Goal: Task Accomplishment & Management: Complete application form

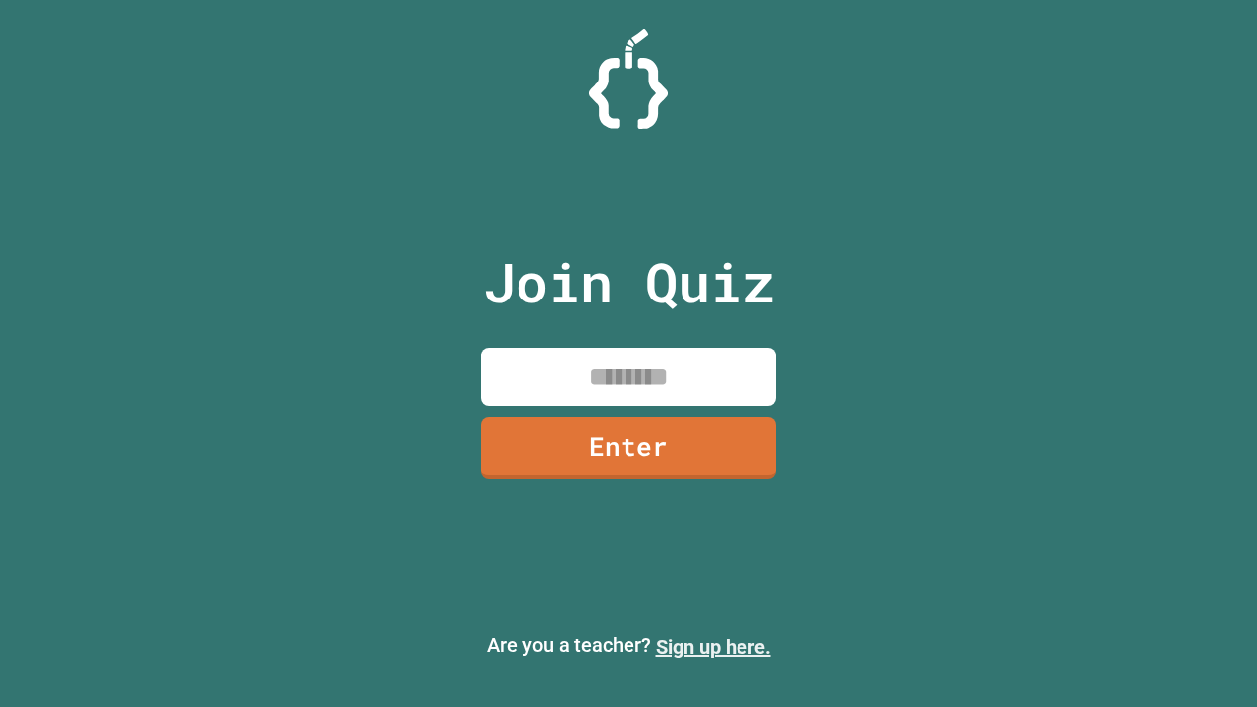
click at [713, 647] on link "Sign up here." at bounding box center [713, 647] width 115 height 24
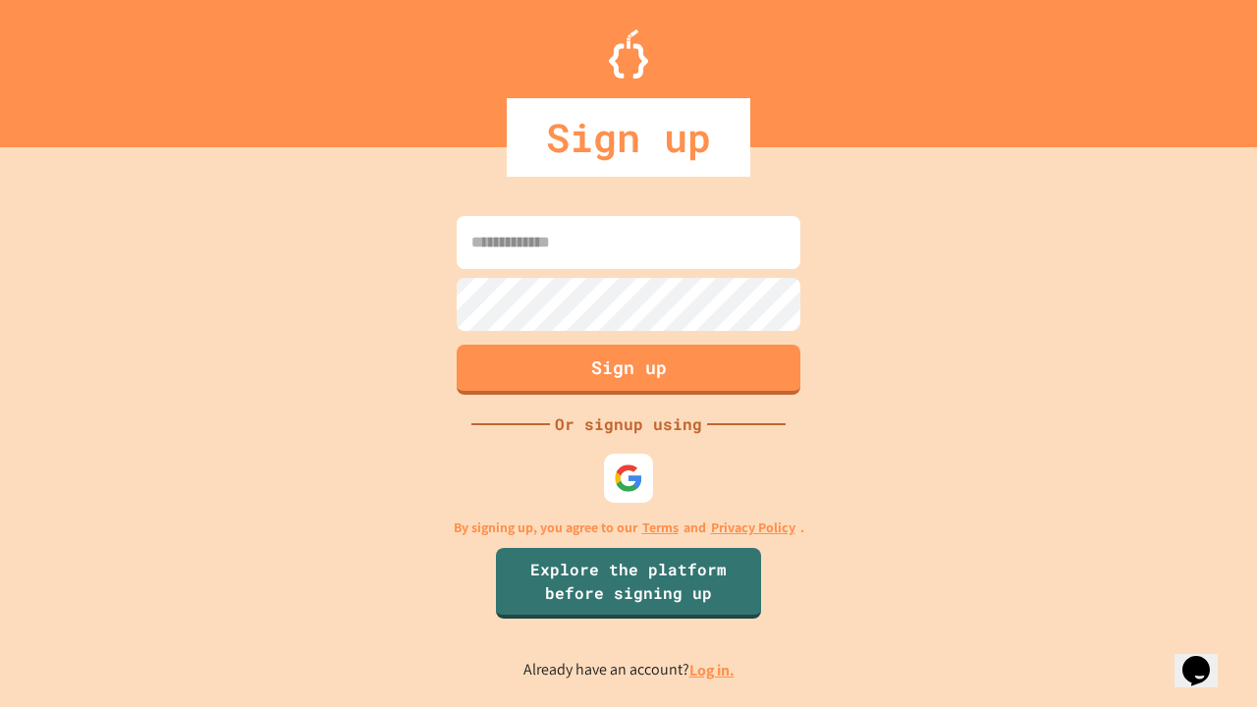
click at [713, 670] on link "Log in." at bounding box center [711, 670] width 45 height 21
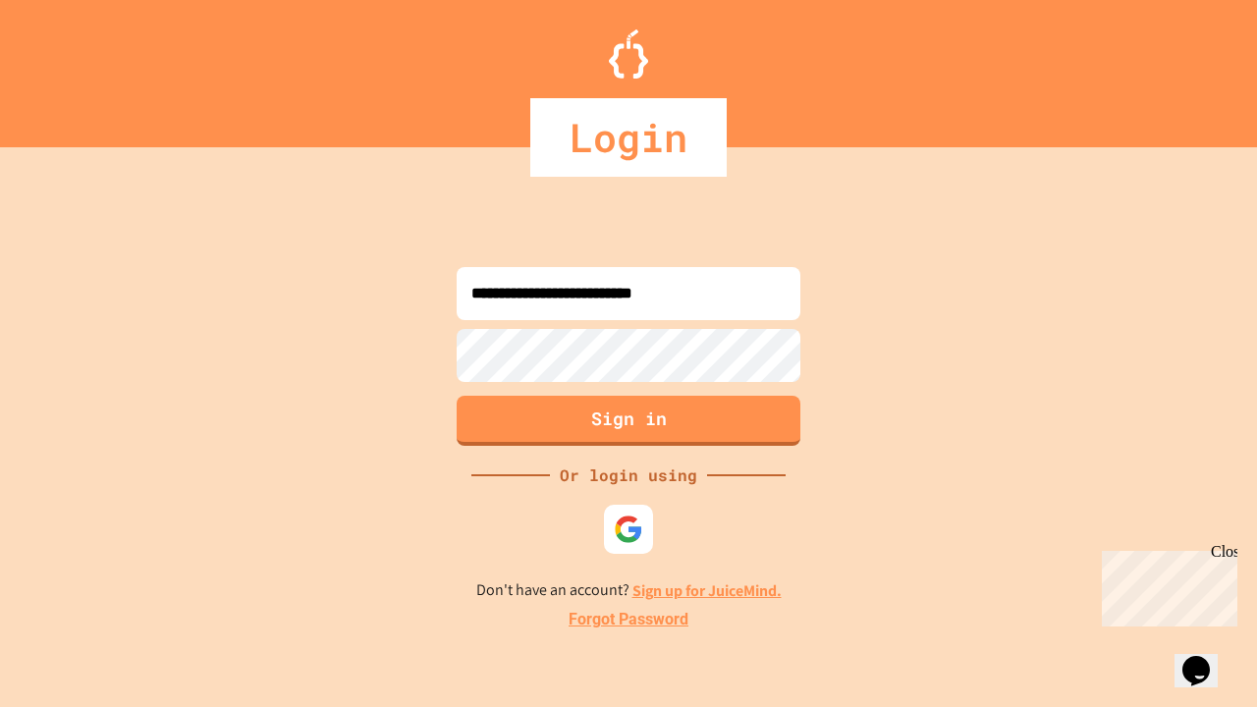
type input "**********"
